Goal: Information Seeking & Learning: Learn about a topic

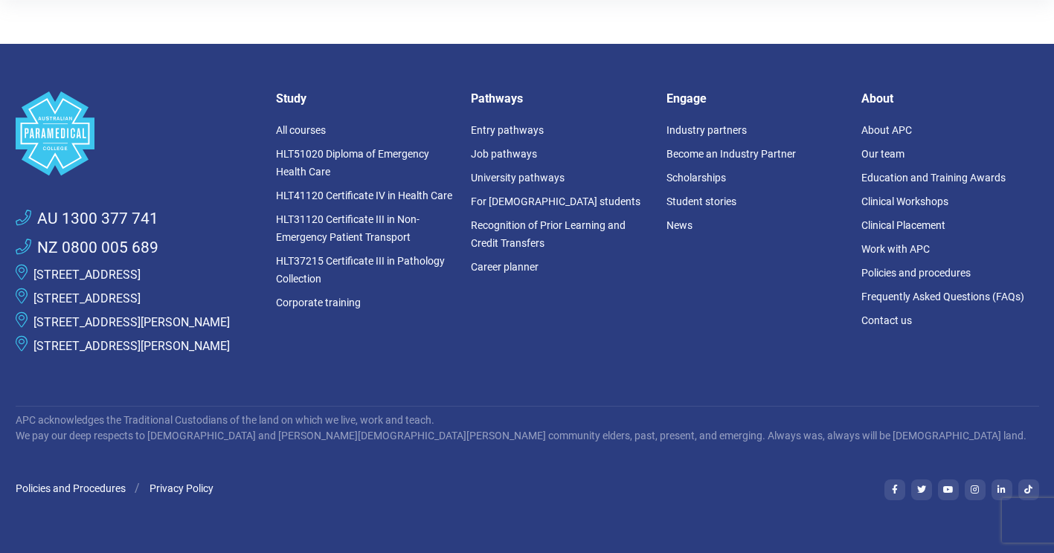
scroll to position [372, 0]
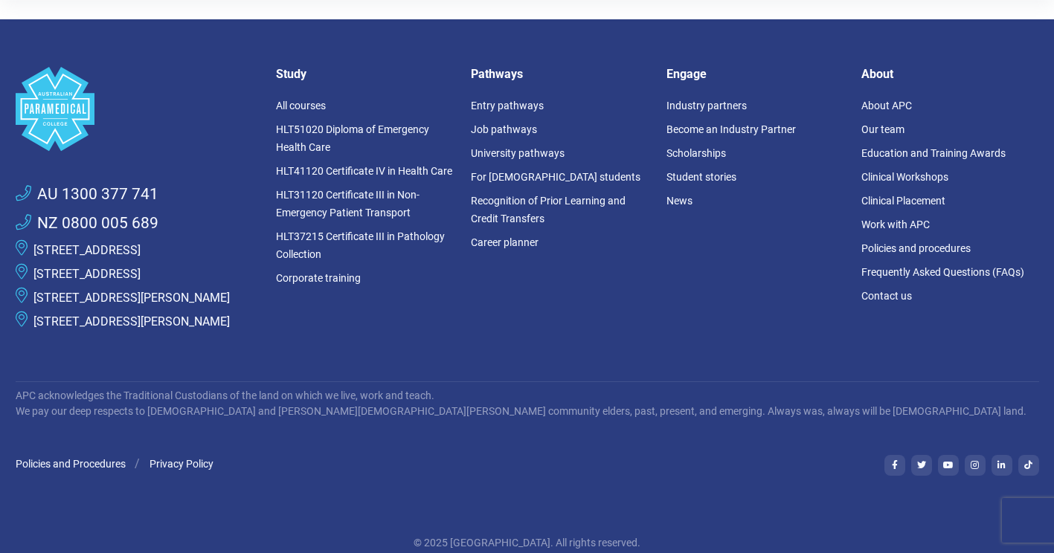
click at [146, 305] on link "[STREET_ADDRESS][PERSON_NAME]" at bounding box center [131, 298] width 196 height 14
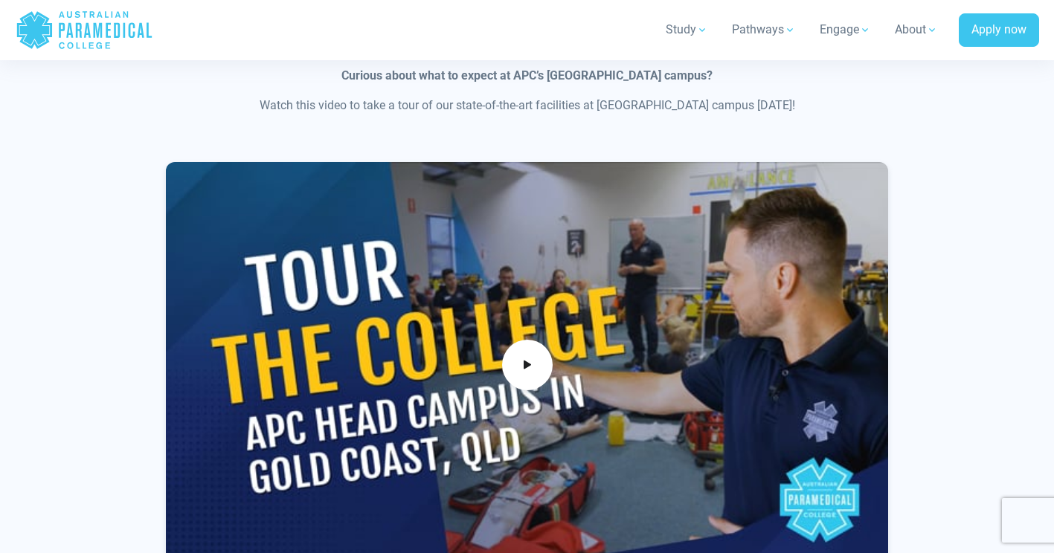
scroll to position [1041, 0]
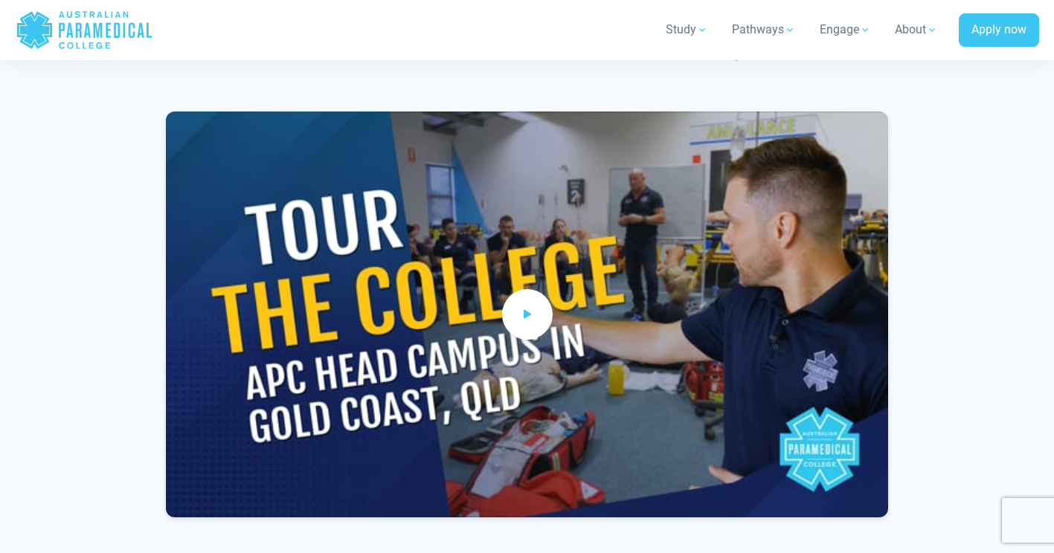
click at [548, 320] on span at bounding box center [527, 314] width 51 height 51
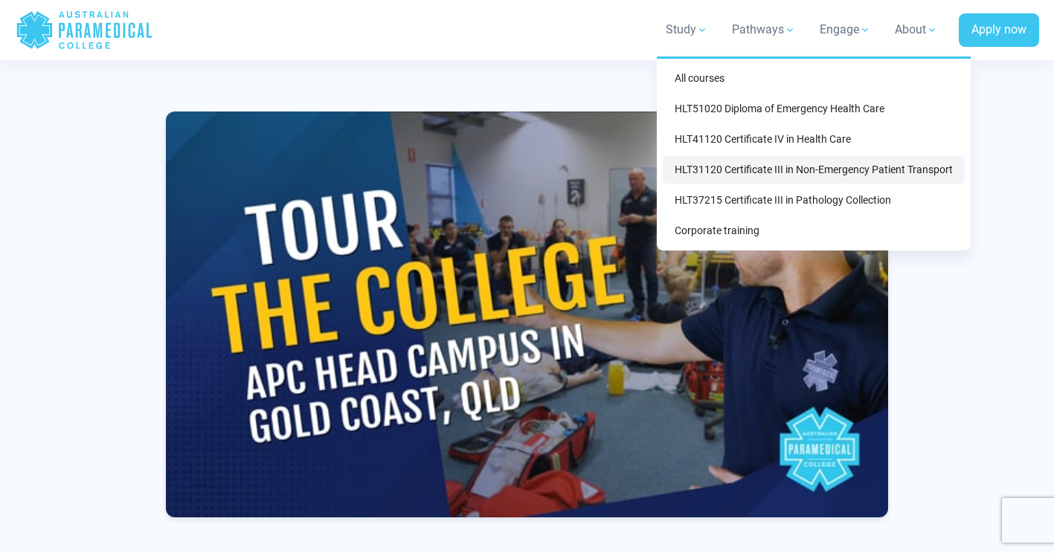
click at [806, 166] on link "HLT31120 Certificate III in Non-Emergency Patient Transport" at bounding box center [814, 170] width 302 height 28
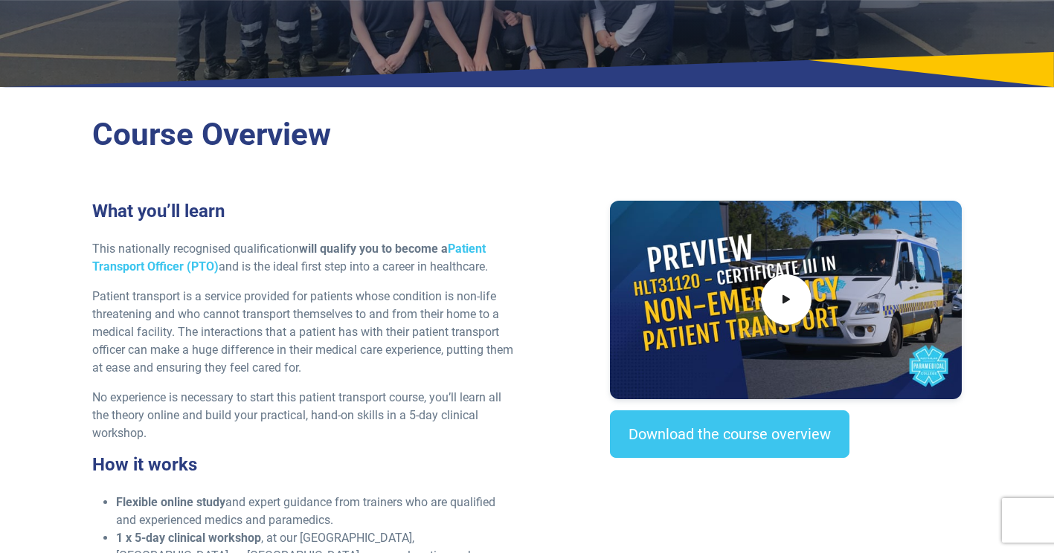
scroll to position [372, 0]
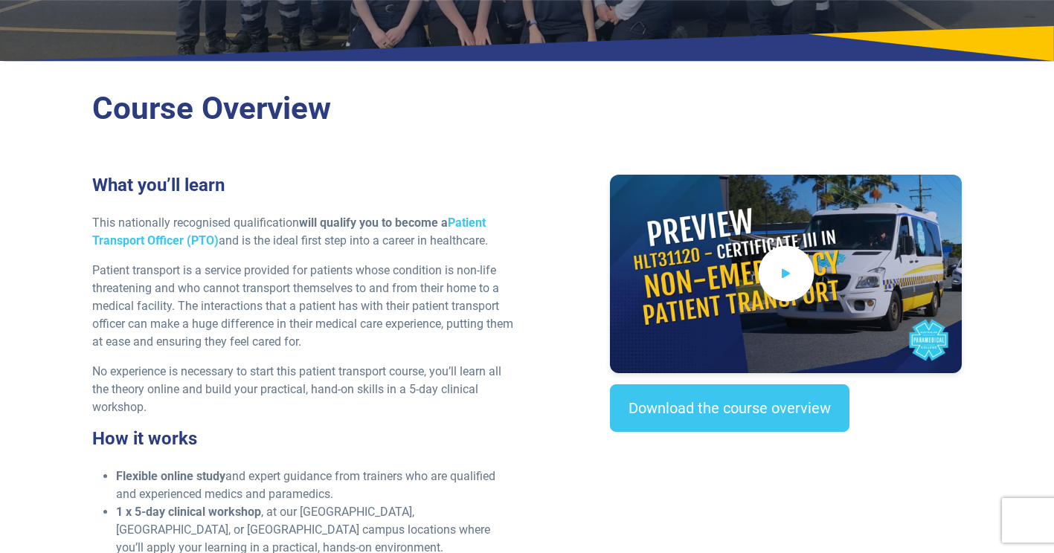
click at [796, 271] on span at bounding box center [786, 274] width 56 height 56
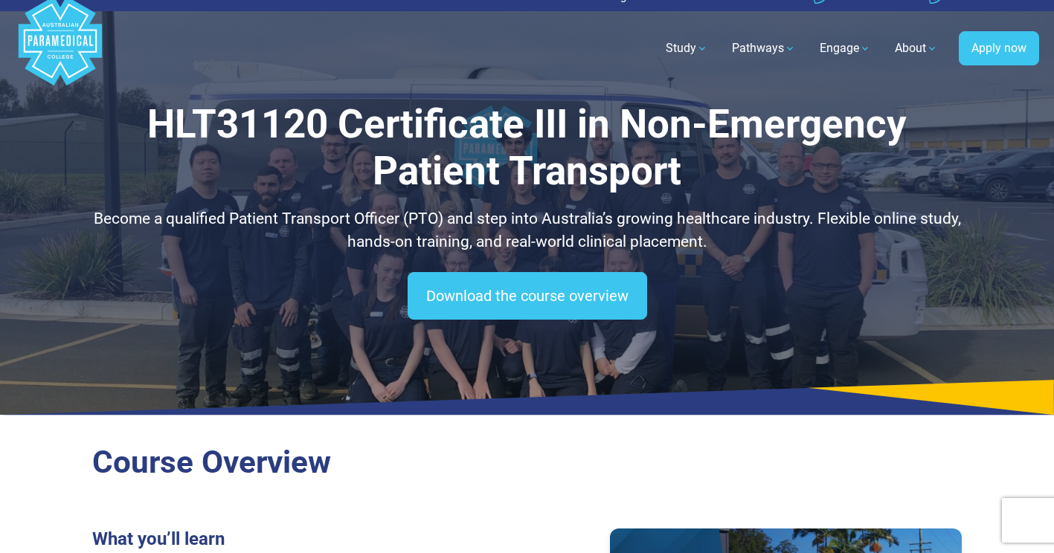
scroll to position [0, 0]
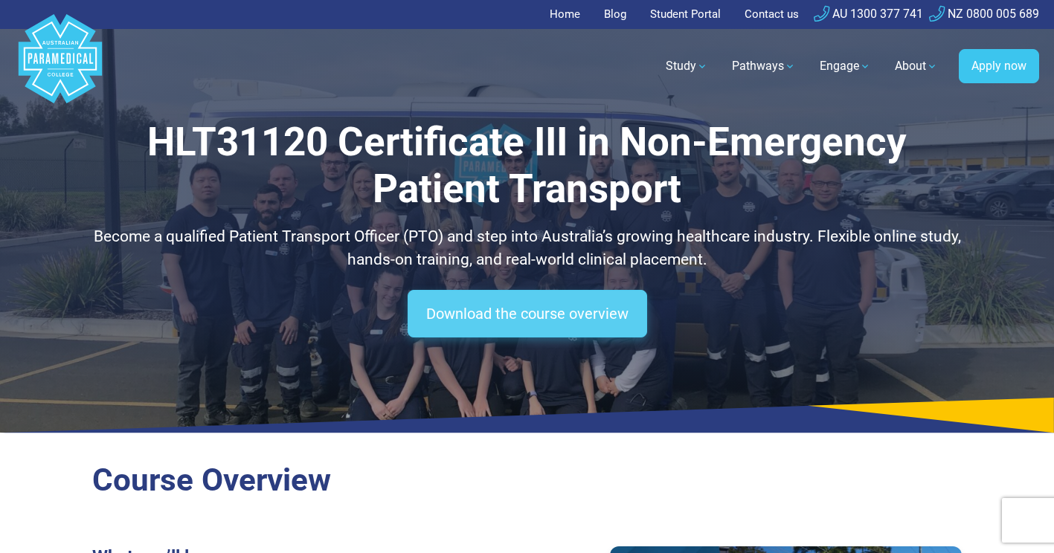
click at [516, 309] on link "Download the course overview" at bounding box center [526, 314] width 239 height 48
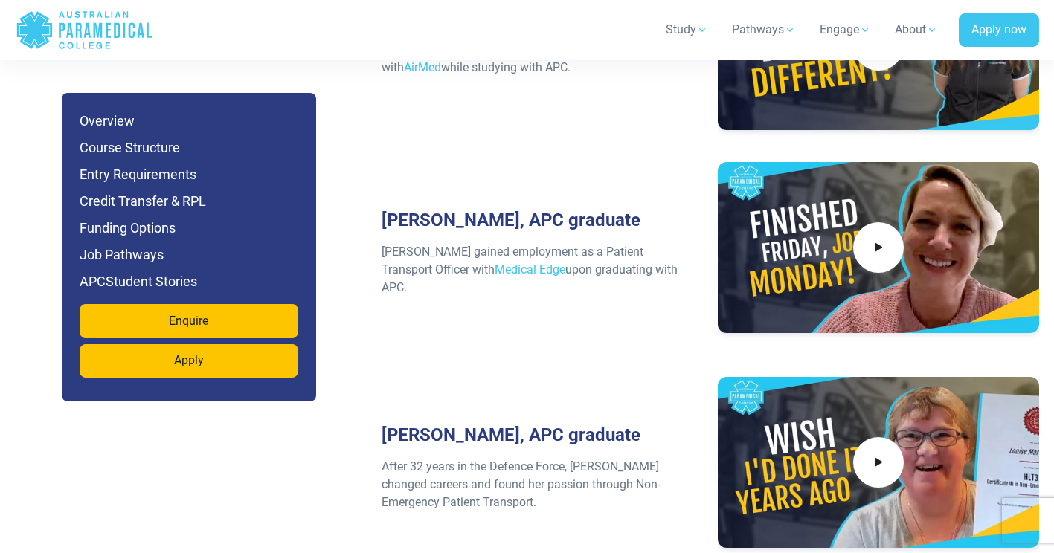
scroll to position [5620, 0]
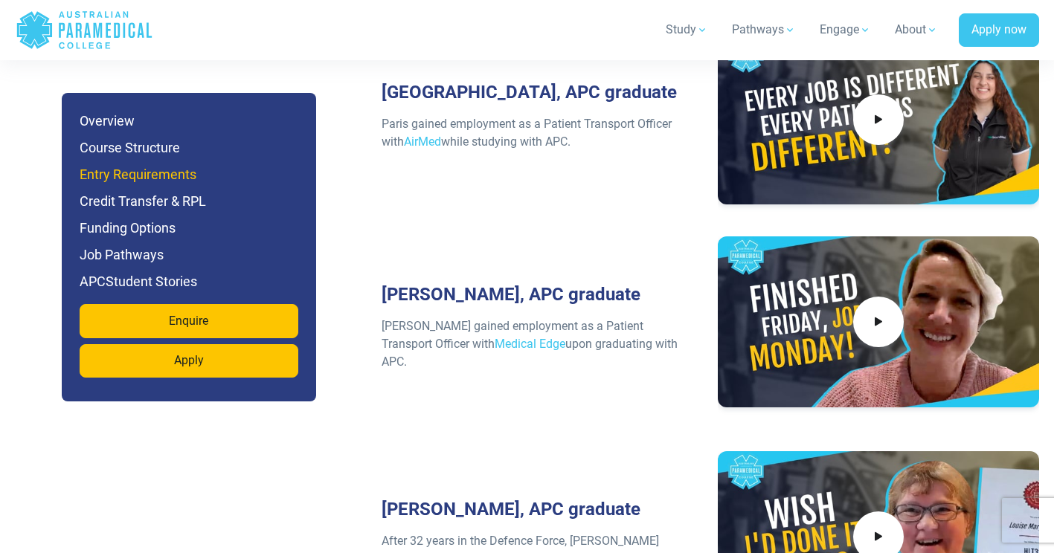
click at [128, 171] on h6 "Entry Requirements" at bounding box center [189, 174] width 219 height 21
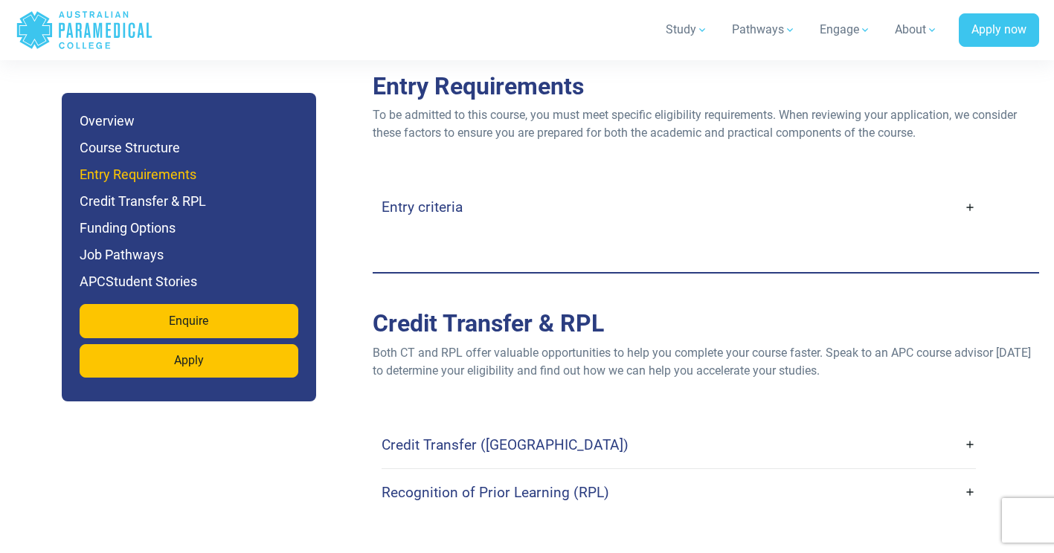
scroll to position [3621, 0]
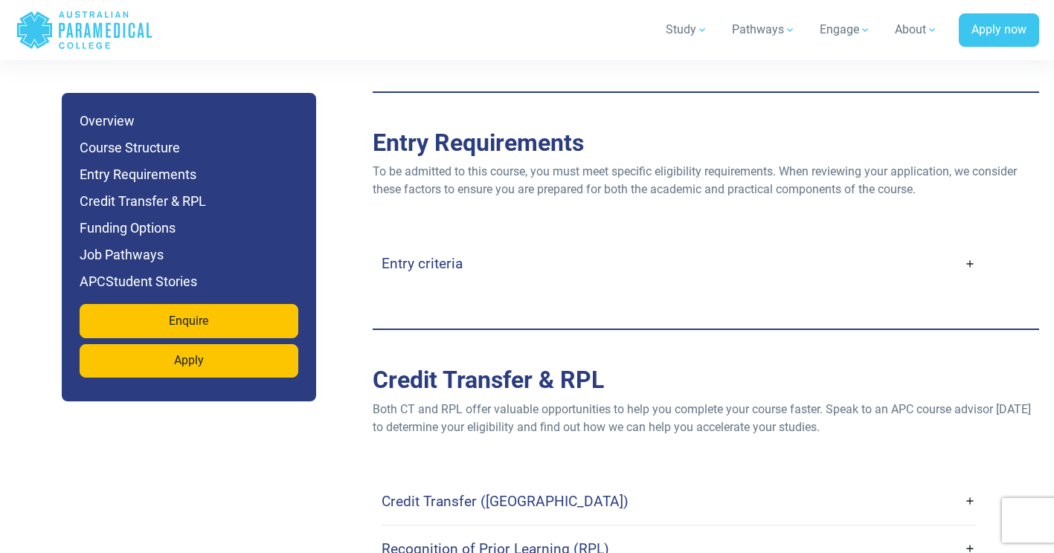
click at [419, 255] on h4 "Entry criteria" at bounding box center [421, 263] width 81 height 17
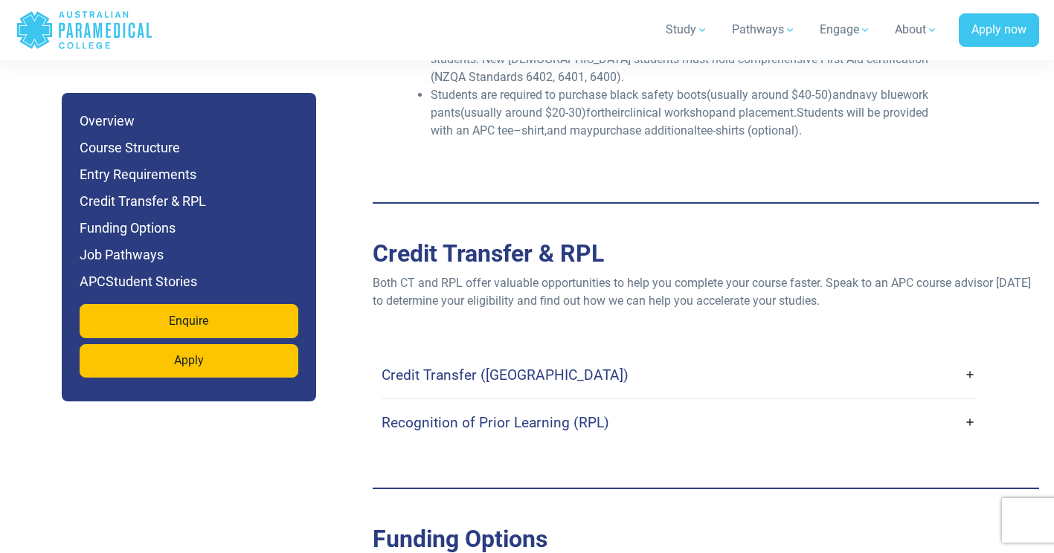
scroll to position [4215, 0]
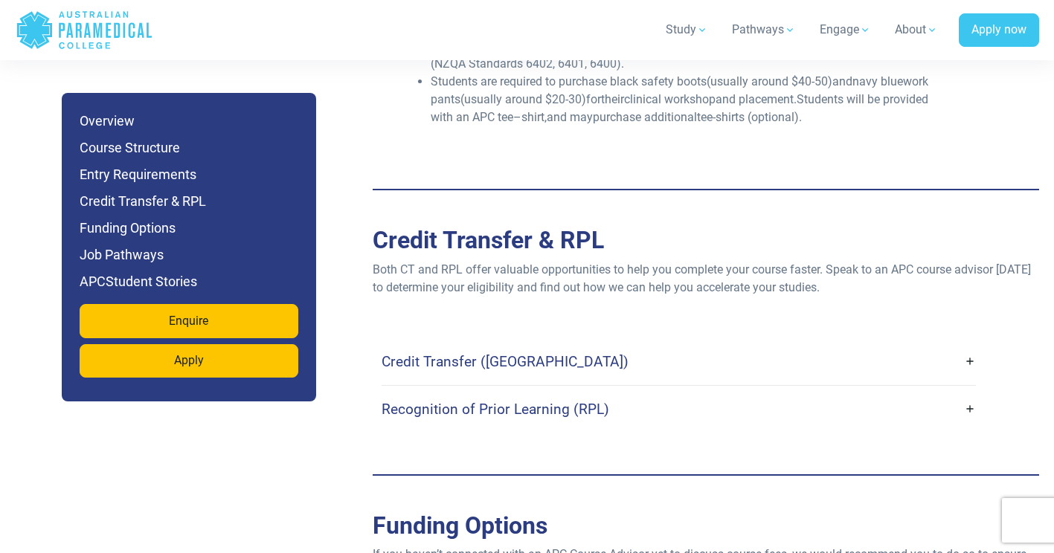
click at [396, 401] on h4 "Recognition of Prior Learning (RPL)" at bounding box center [495, 409] width 228 height 17
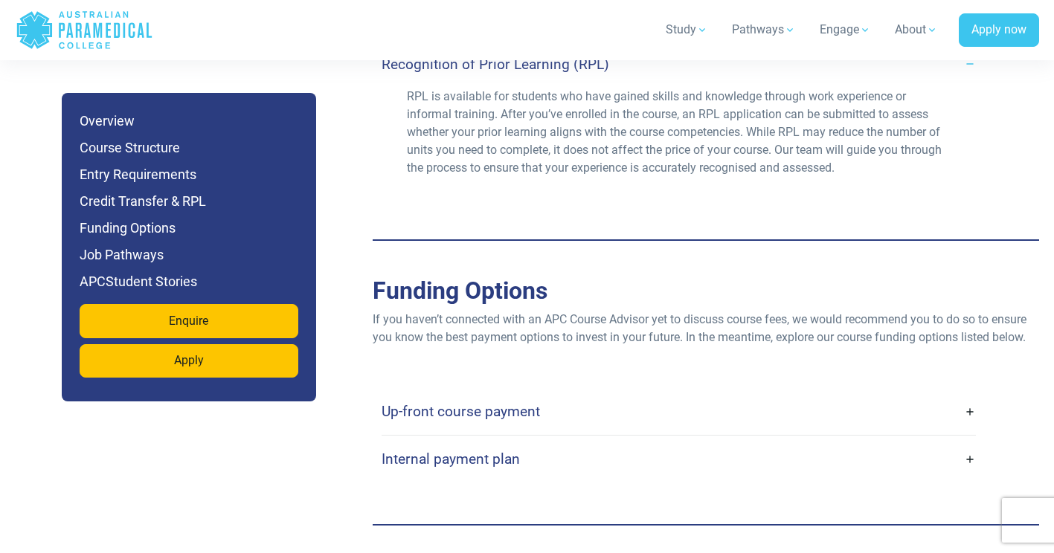
scroll to position [4587, 0]
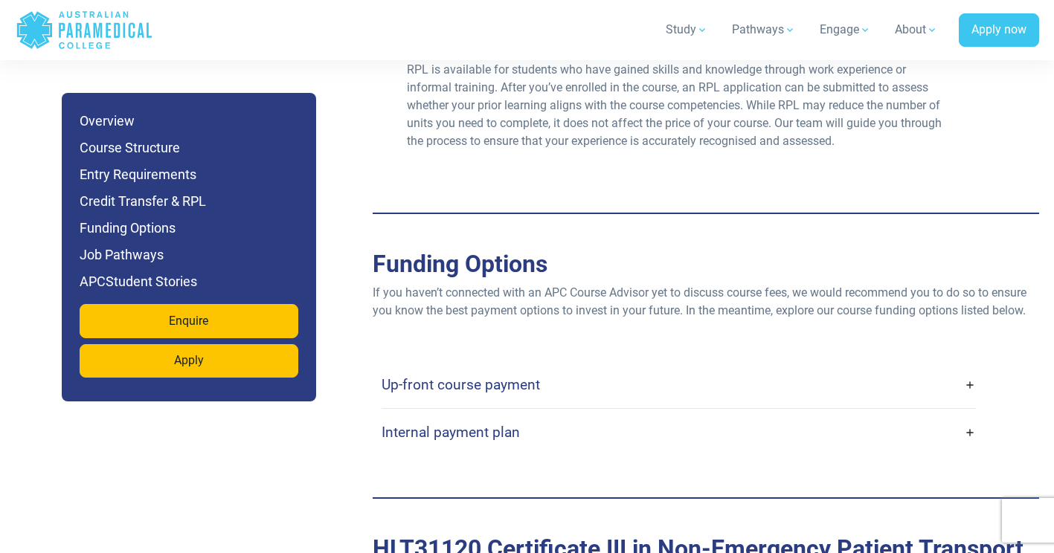
click at [405, 424] on h4 "Internal payment plan" at bounding box center [450, 432] width 138 height 17
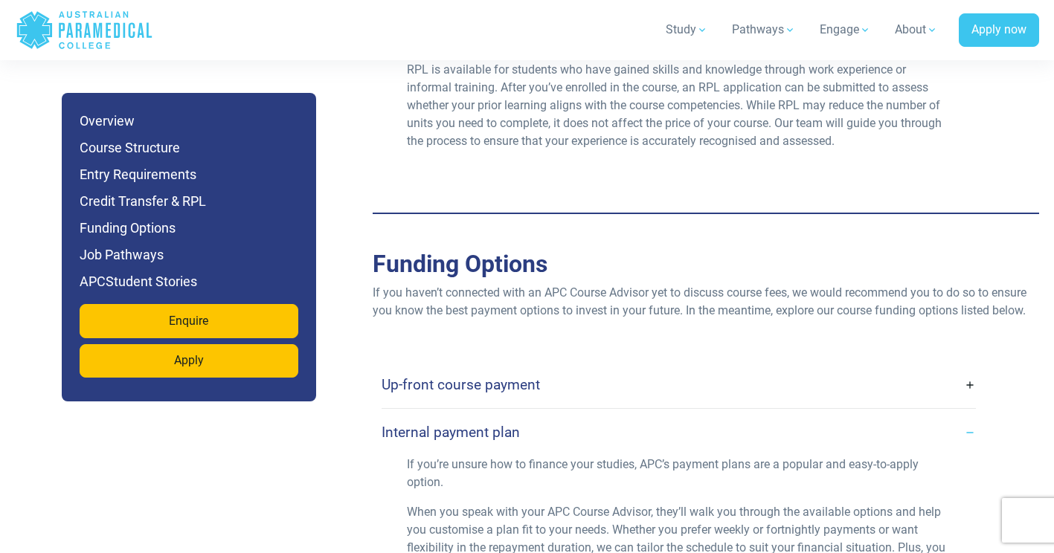
click at [431, 376] on h4 "Up-front course payment" at bounding box center [460, 384] width 158 height 17
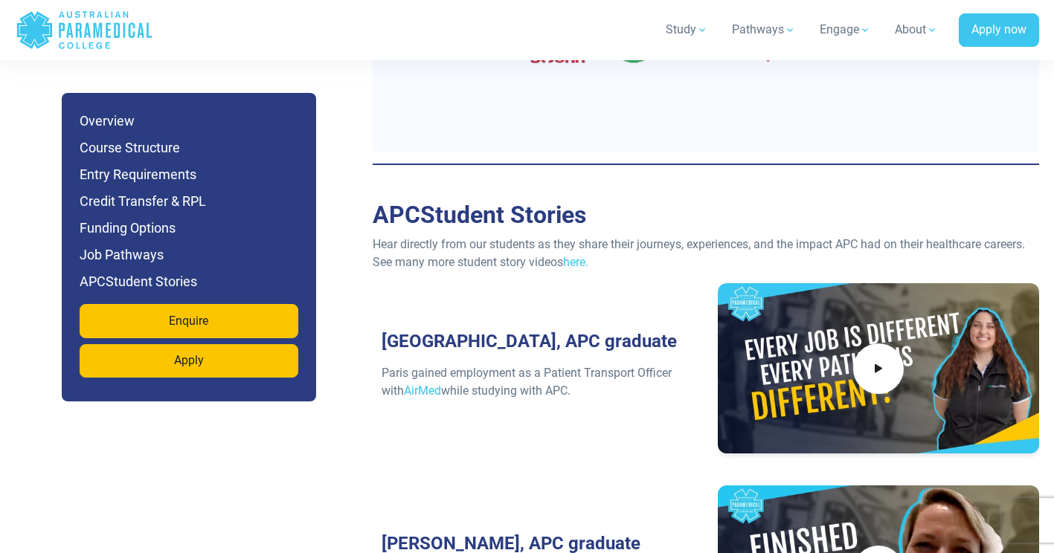
scroll to position [6223, 0]
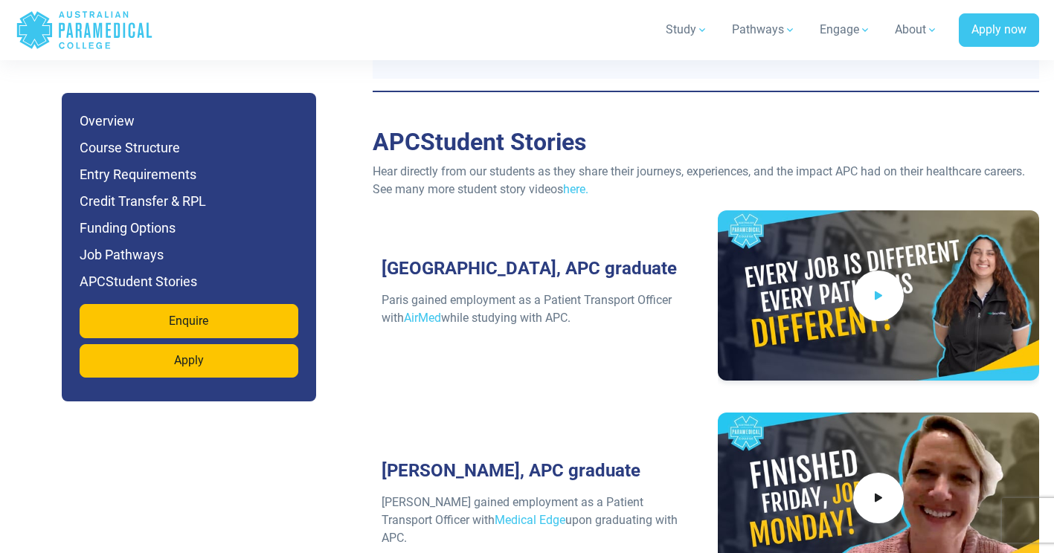
click at [886, 271] on span at bounding box center [878, 296] width 51 height 51
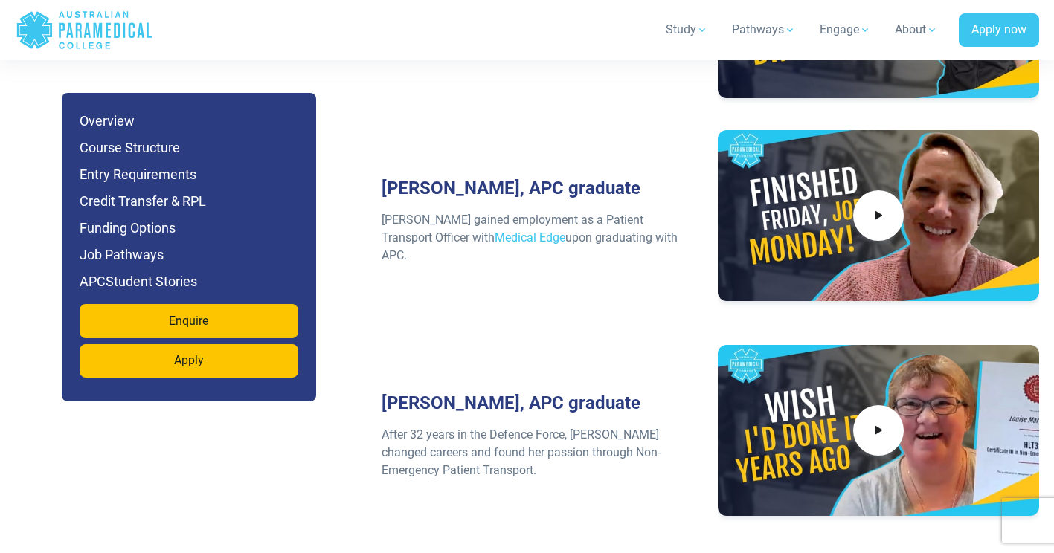
scroll to position [6521, 0]
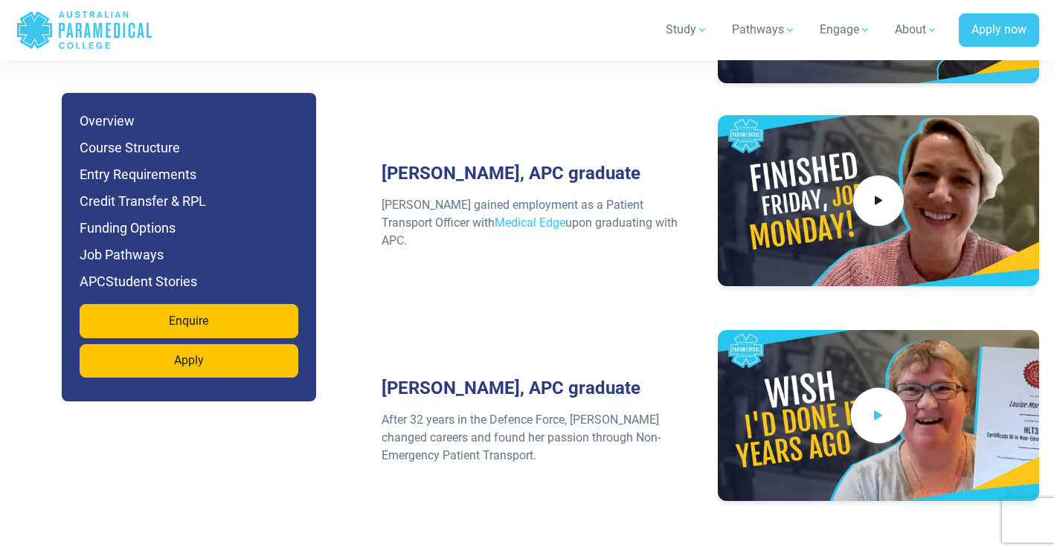
click at [874, 403] on icon at bounding box center [878, 415] width 16 height 25
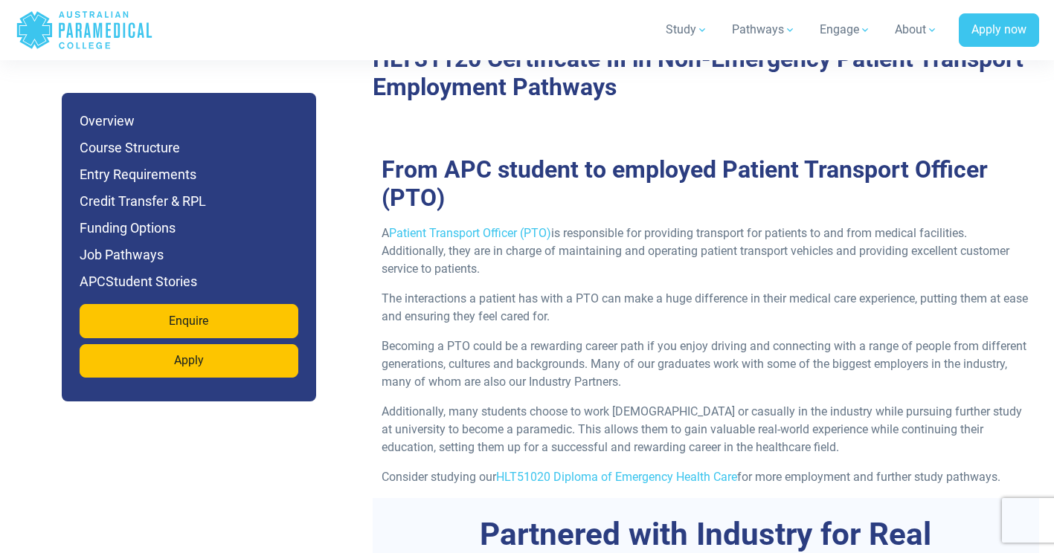
scroll to position [5256, 0]
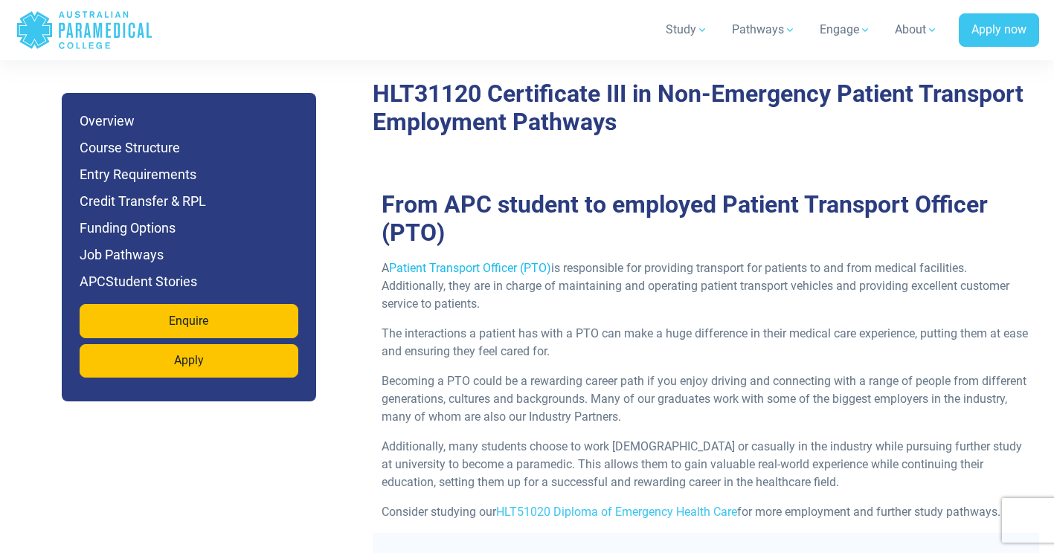
click at [477, 261] on link "Patient Transport Officer (PTO)" at bounding box center [470, 268] width 162 height 14
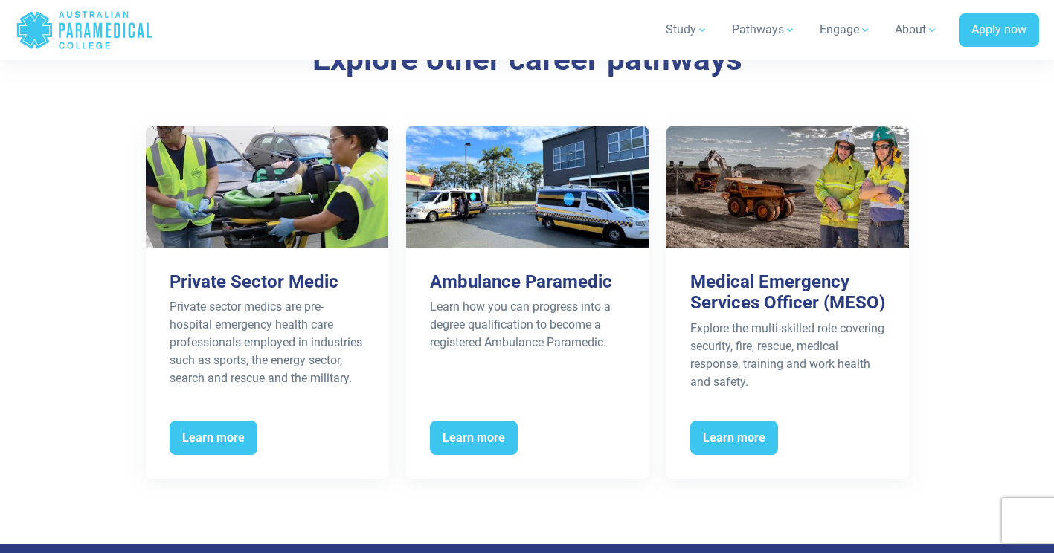
scroll to position [2305, 0]
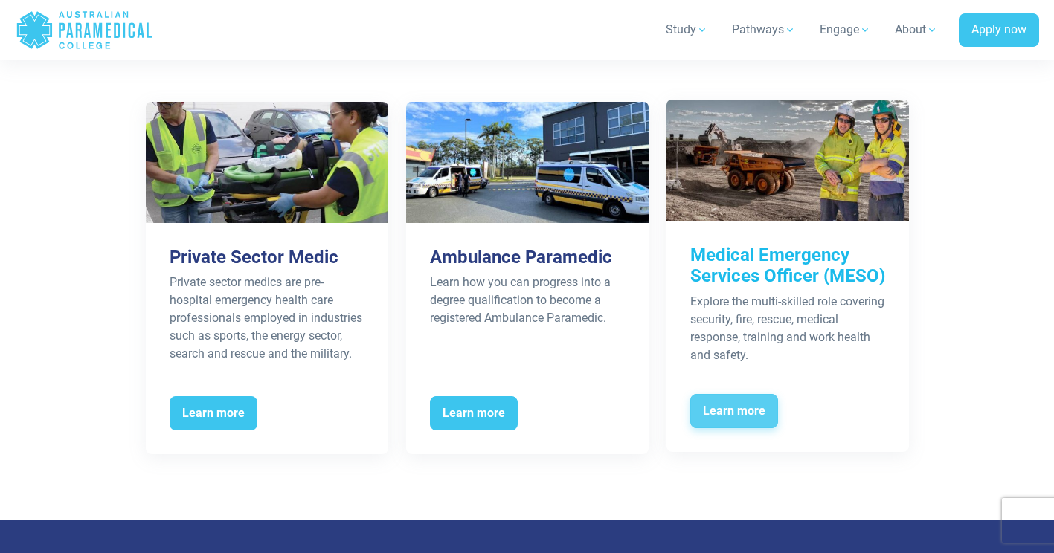
click at [724, 410] on span "Learn more" at bounding box center [734, 411] width 88 height 34
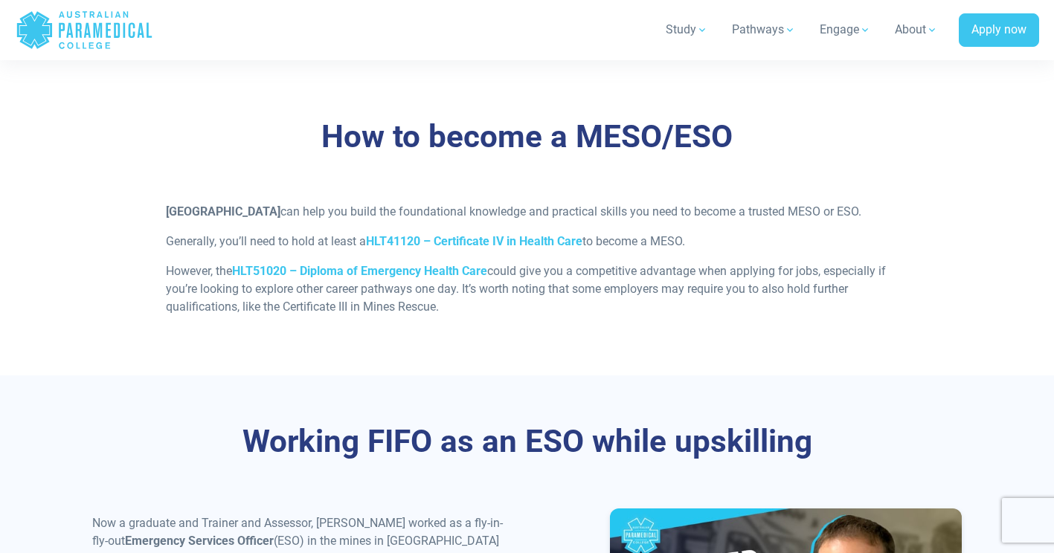
scroll to position [1710, 0]
